Goal: Transaction & Acquisition: Purchase product/service

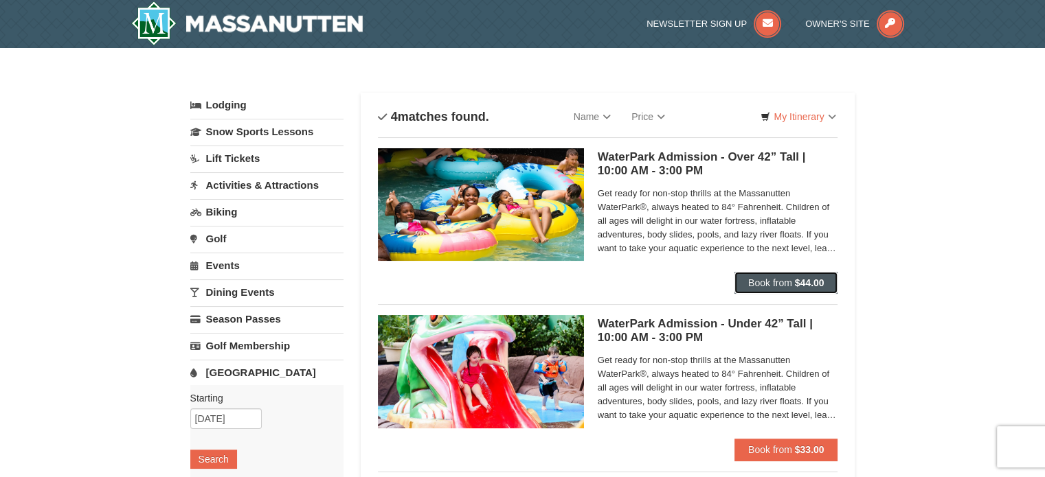
click at [827, 273] on button "Book from $44.00" at bounding box center [786, 283] width 104 height 22
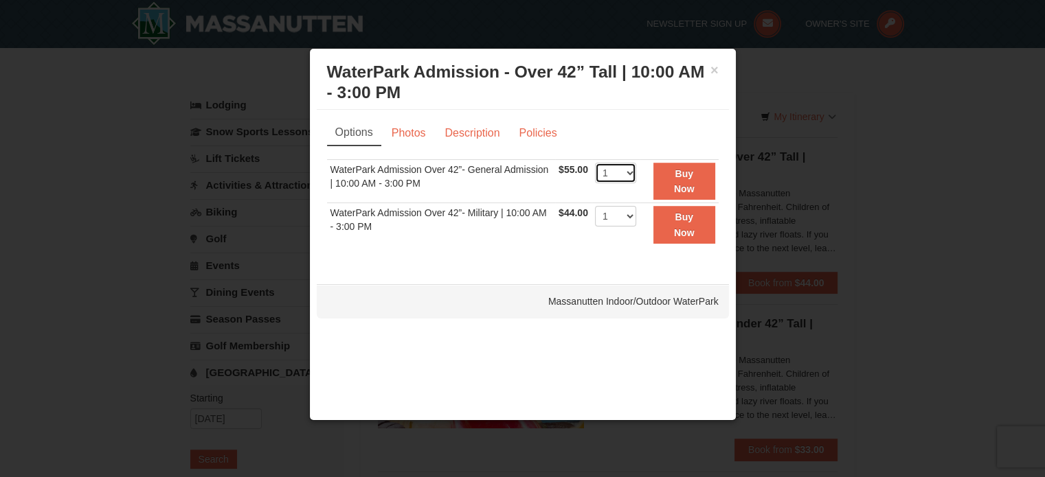
click at [611, 172] on select "1 2 3 4 5 6 7 8 9 10 11 12 13 14 15 16 17 18 19 20 21 22" at bounding box center [615, 173] width 41 height 21
select select "3"
click at [595, 163] on select "1 2 3 4 5 6 7 8 9 10 11 12 13 14 15 16 17 18 19 20 21 22" at bounding box center [615, 173] width 41 height 21
click at [674, 179] on button "Buy Now" at bounding box center [684, 182] width 62 height 38
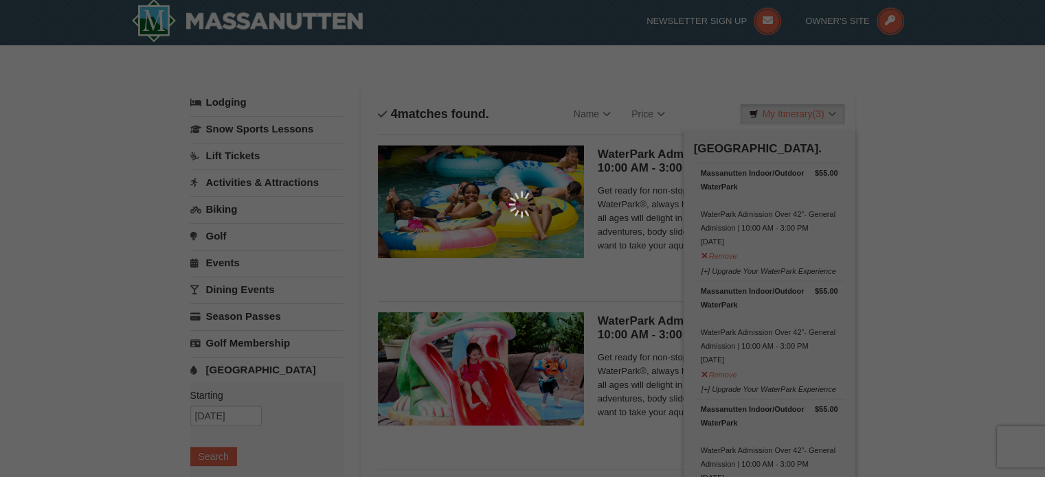
scroll to position [4, 0]
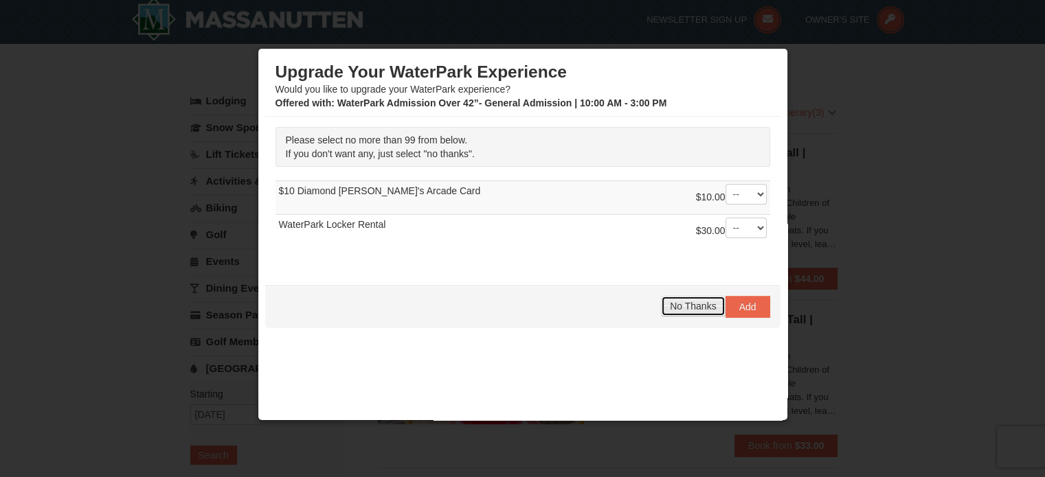
click at [705, 304] on span "No Thanks" at bounding box center [693, 306] width 46 height 11
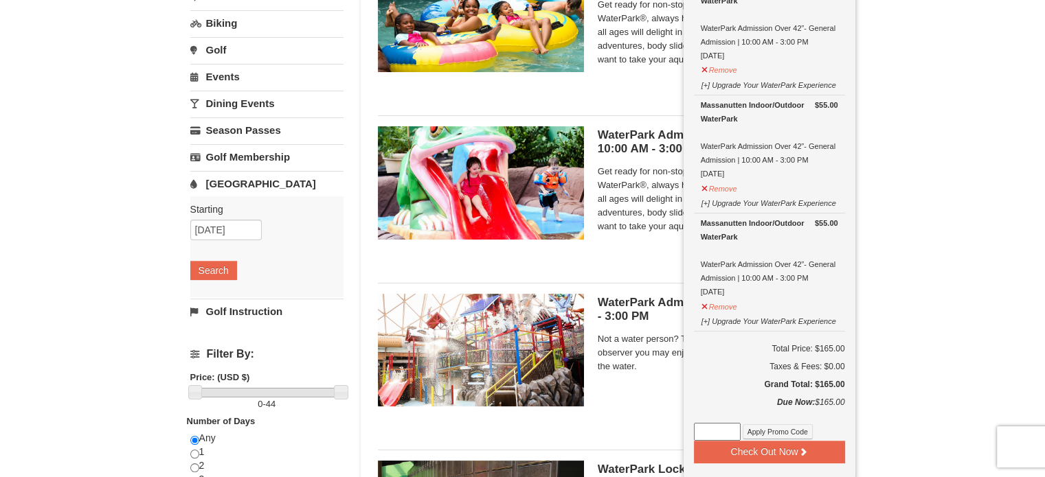
scroll to position [279, 0]
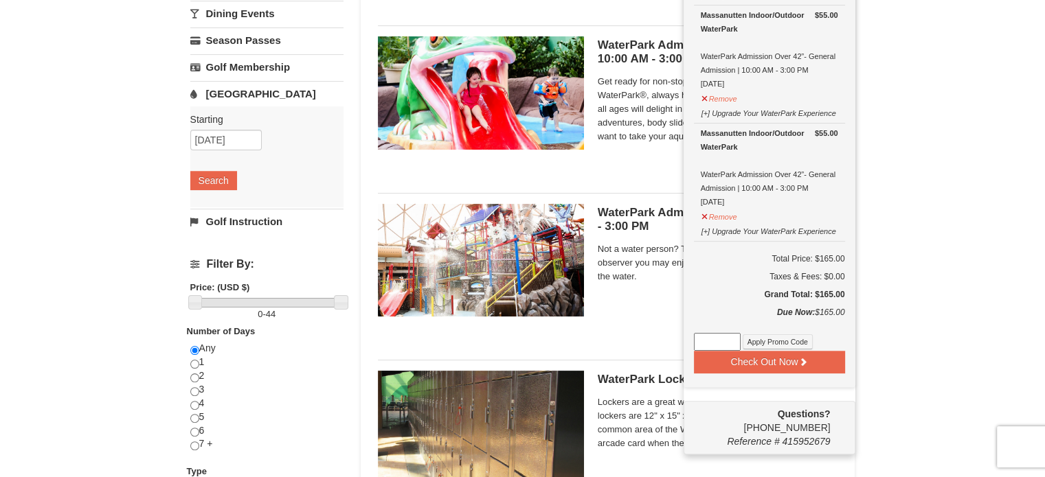
click at [716, 337] on input at bounding box center [717, 342] width 47 height 18
type input "WP20TICKET"
click at [790, 339] on button "Apply Promo Code" at bounding box center [777, 341] width 70 height 15
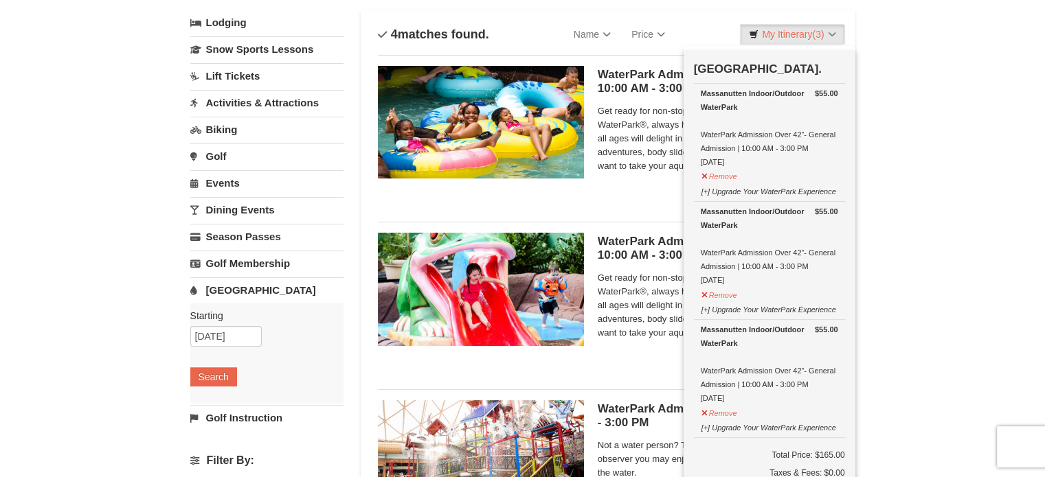
scroll to position [4, 0]
